Goal: Check status: Check status

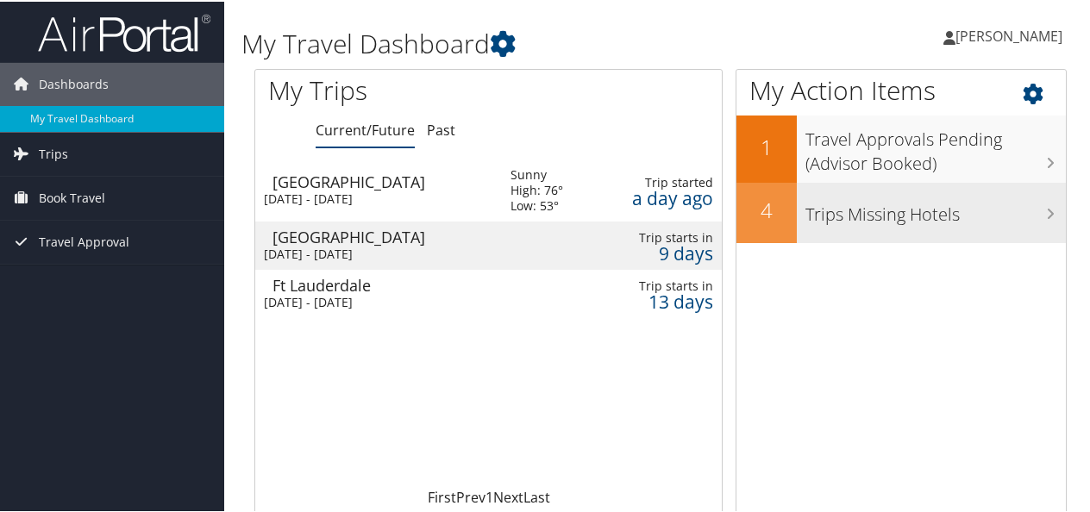
click at [973, 203] on h3 "Trips Missing Hotels" at bounding box center [935, 208] width 260 height 33
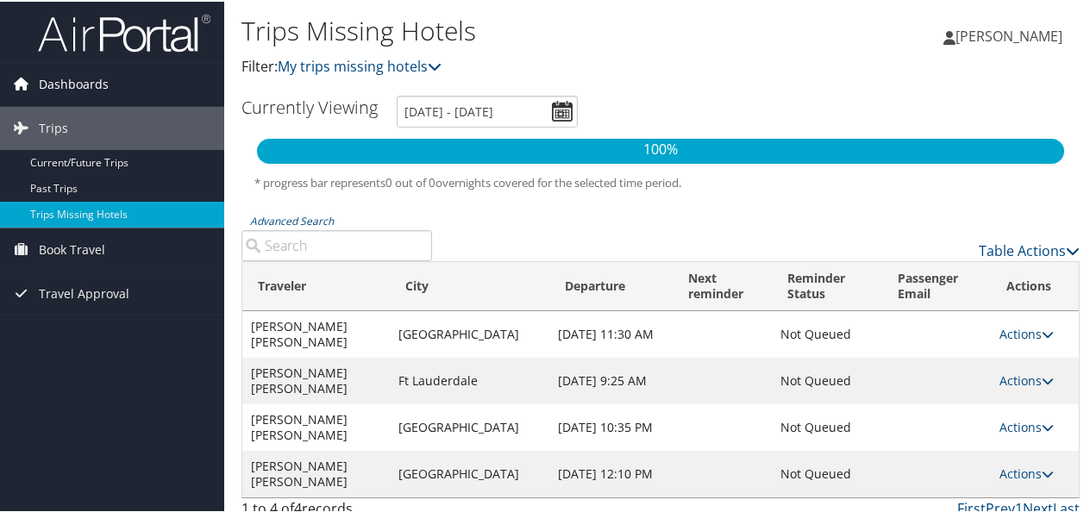
click at [52, 84] on span "Dashboards" at bounding box center [74, 82] width 70 height 43
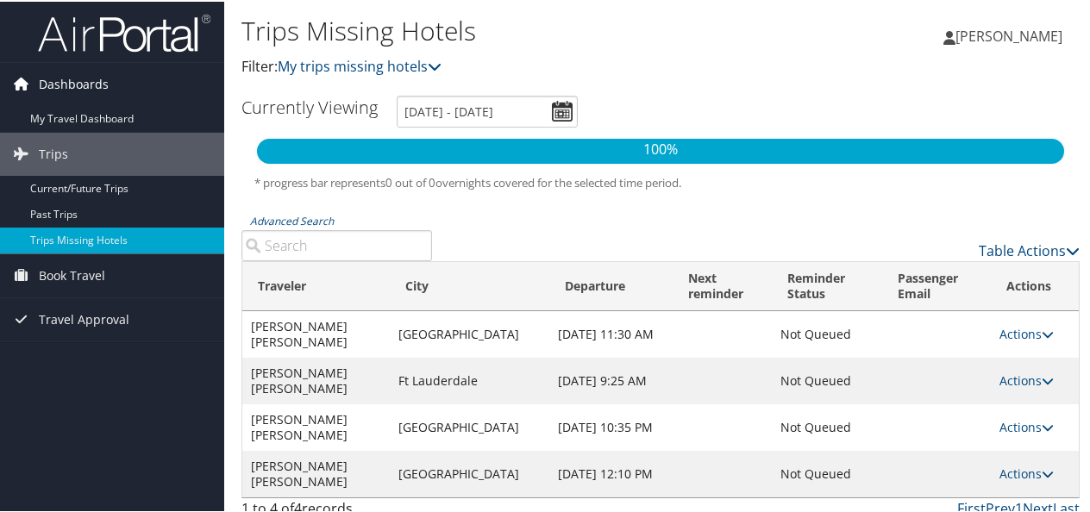
click at [55, 86] on span "Dashboards" at bounding box center [74, 82] width 70 height 43
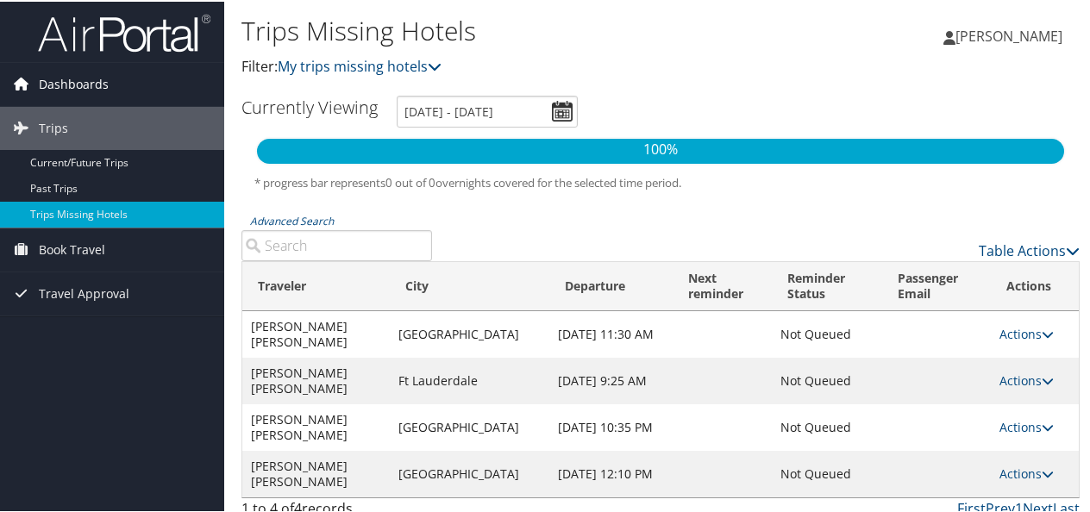
click at [28, 75] on icon at bounding box center [22, 82] width 26 height 26
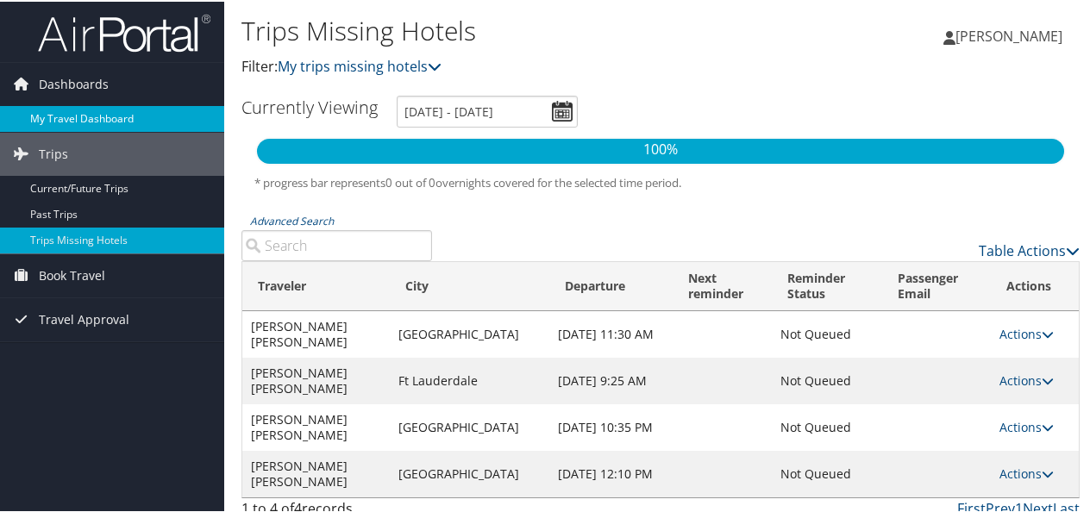
click at [41, 116] on link "My Travel Dashboard" at bounding box center [112, 117] width 224 height 26
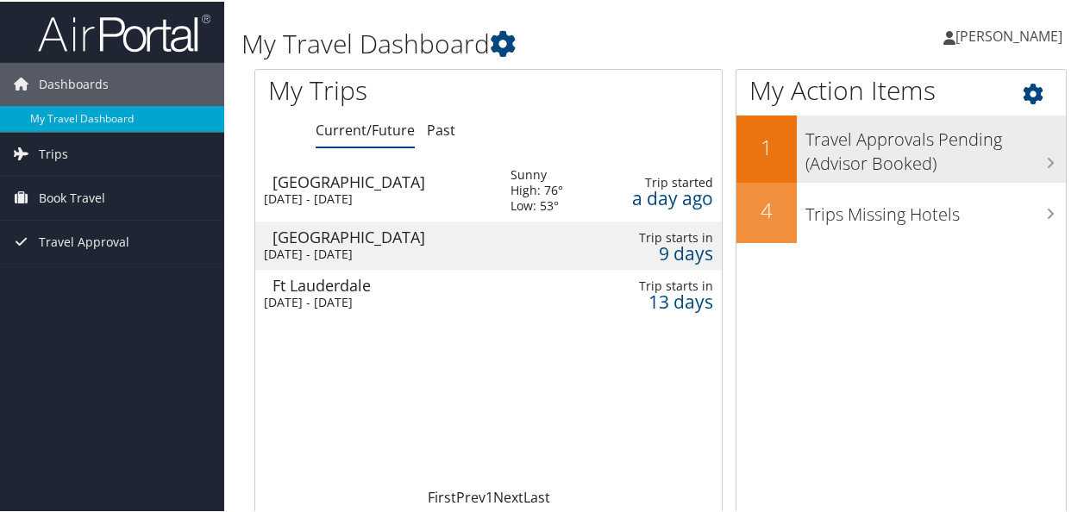
click at [893, 141] on h3 "Travel Approvals Pending (Advisor Booked)" at bounding box center [935, 145] width 260 height 57
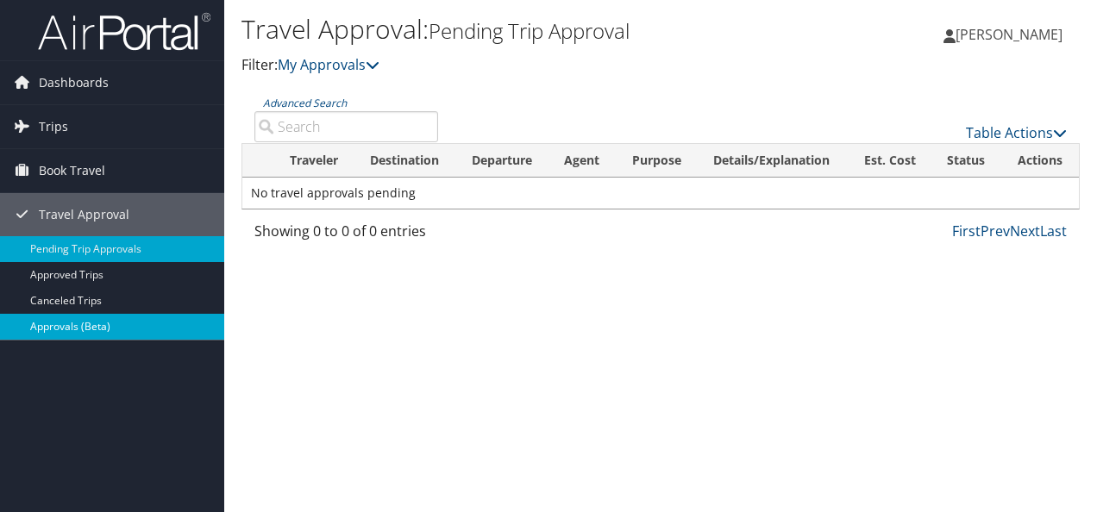
click at [78, 319] on link "Approvals (Beta)" at bounding box center [112, 327] width 224 height 26
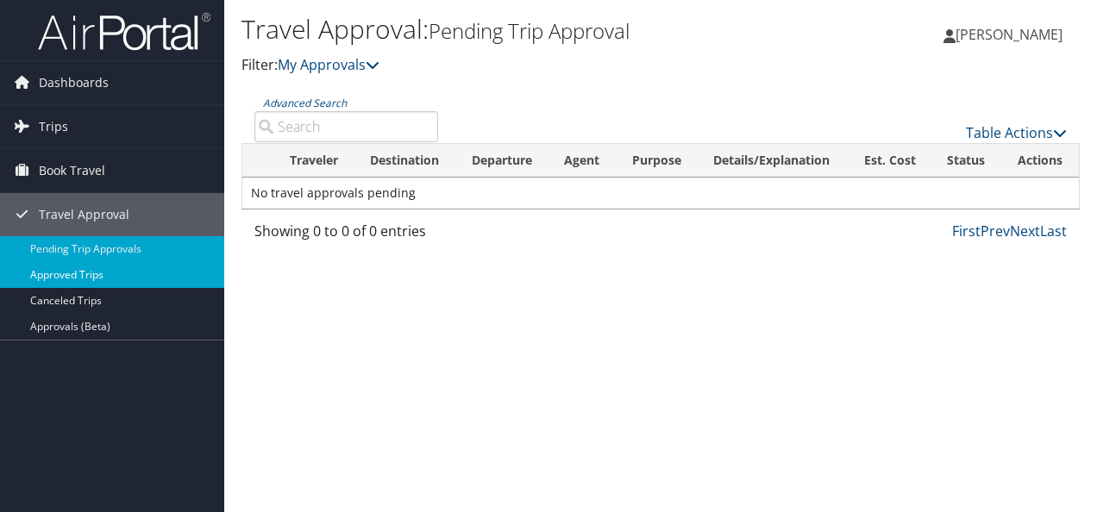
click at [66, 279] on link "Approved Trips" at bounding box center [112, 275] width 224 height 26
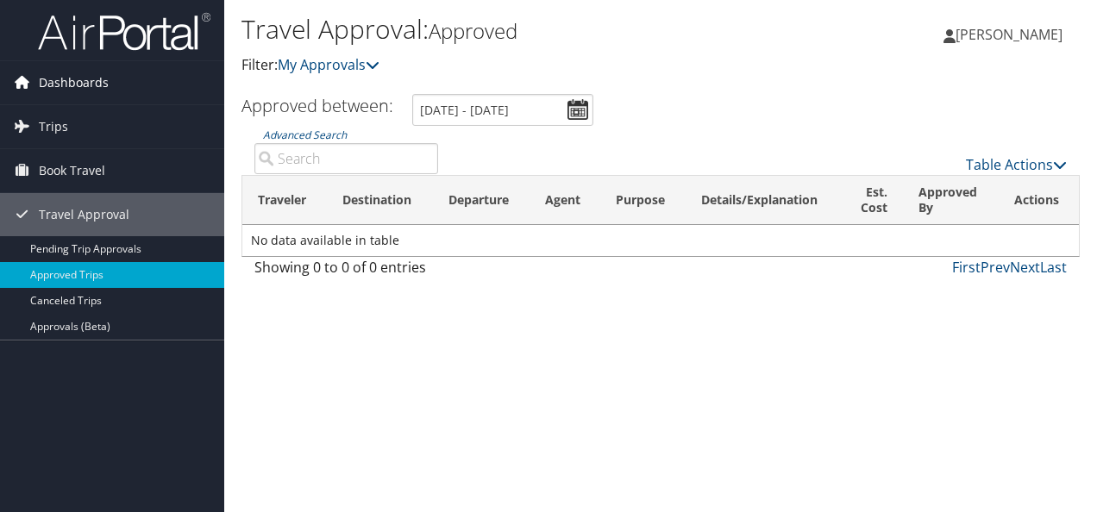
click at [29, 85] on icon at bounding box center [22, 82] width 26 height 26
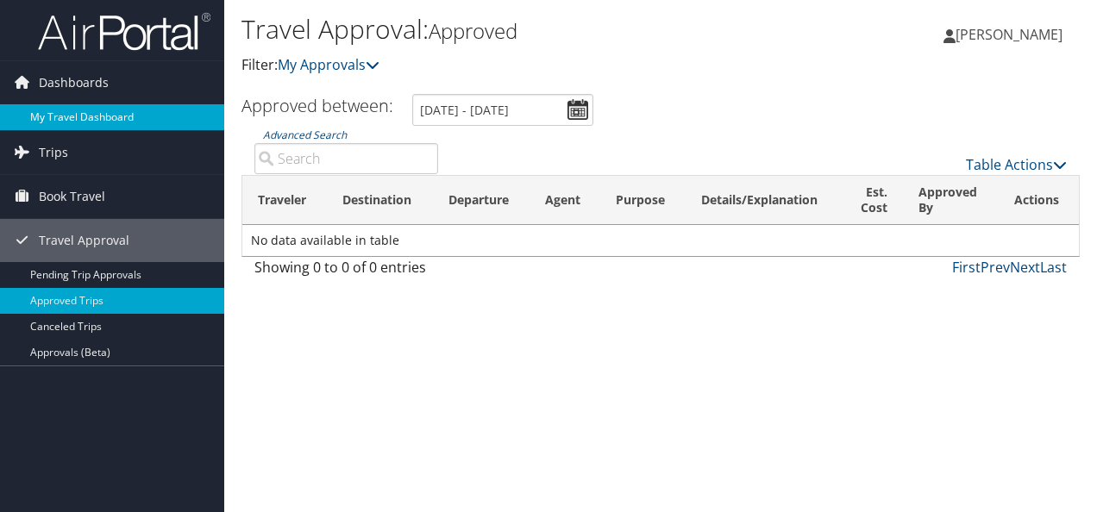
click at [46, 109] on link "My Travel Dashboard" at bounding box center [112, 117] width 224 height 26
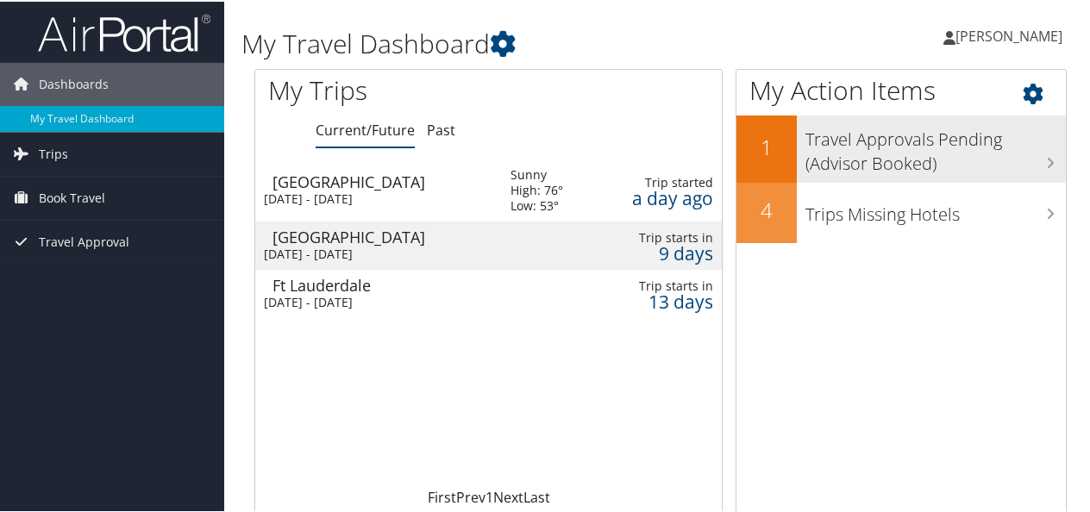
click at [926, 140] on h3 "Travel Approvals Pending (Advisor Booked)" at bounding box center [935, 145] width 260 height 57
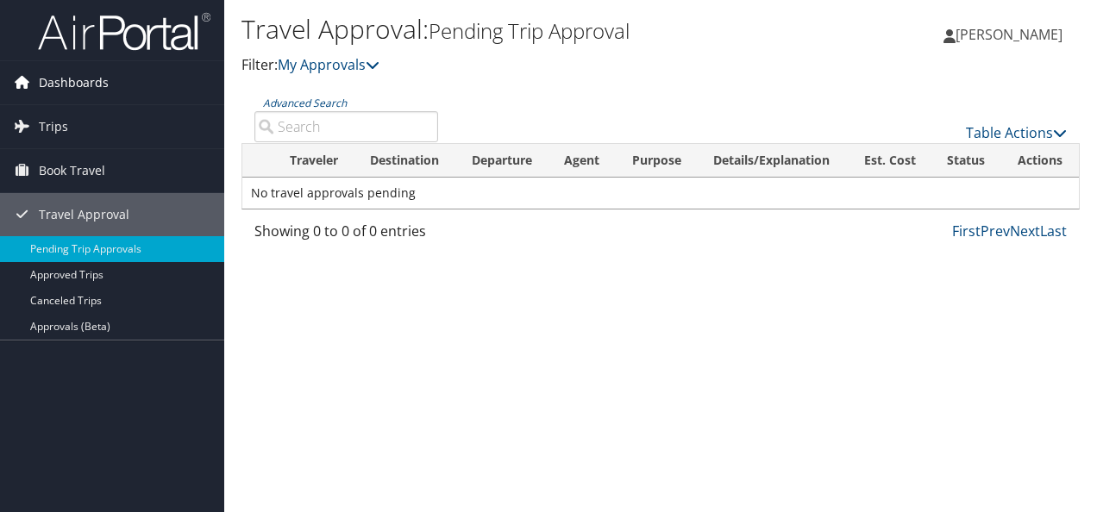
click at [17, 83] on icon at bounding box center [22, 82] width 26 height 26
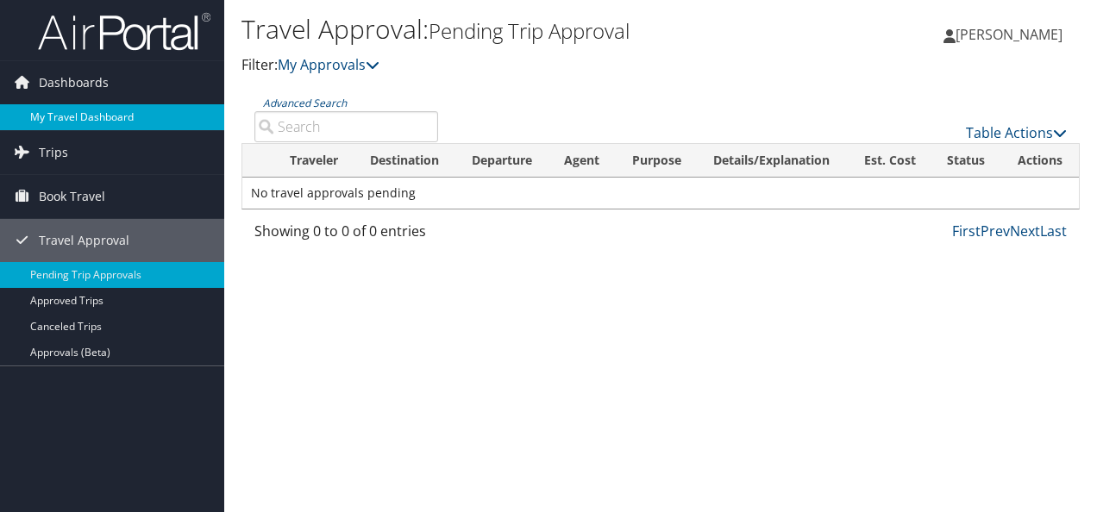
click at [47, 121] on link "My Travel Dashboard" at bounding box center [112, 117] width 224 height 26
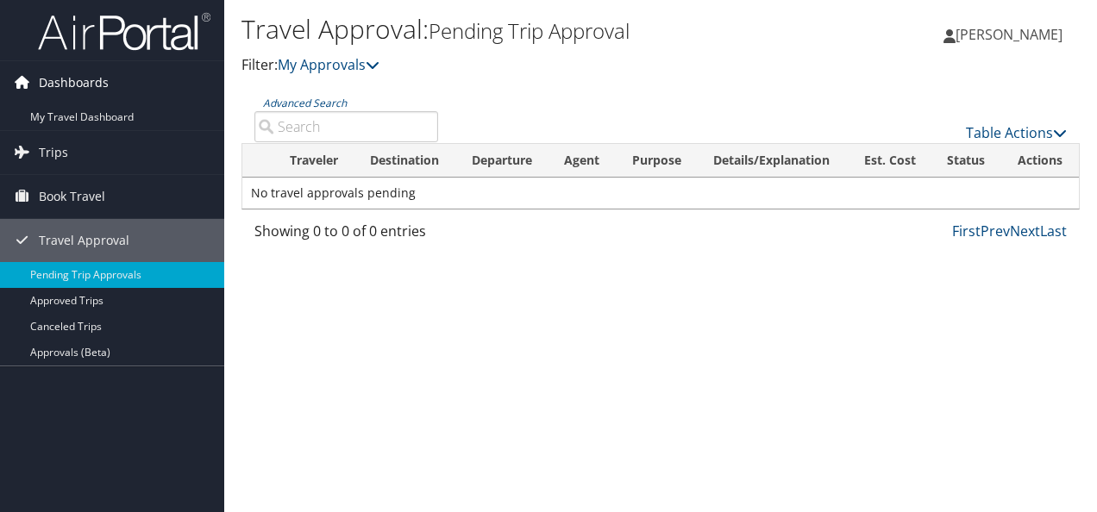
click at [58, 82] on span "Dashboards" at bounding box center [74, 82] width 70 height 43
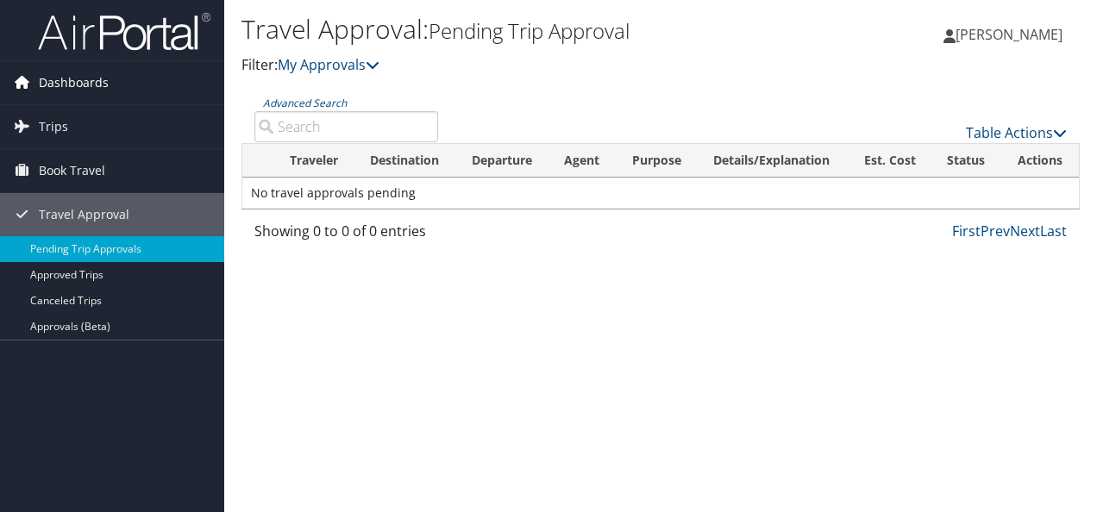
click at [23, 79] on icon at bounding box center [22, 82] width 26 height 26
